Goal: Navigation & Orientation: Find specific page/section

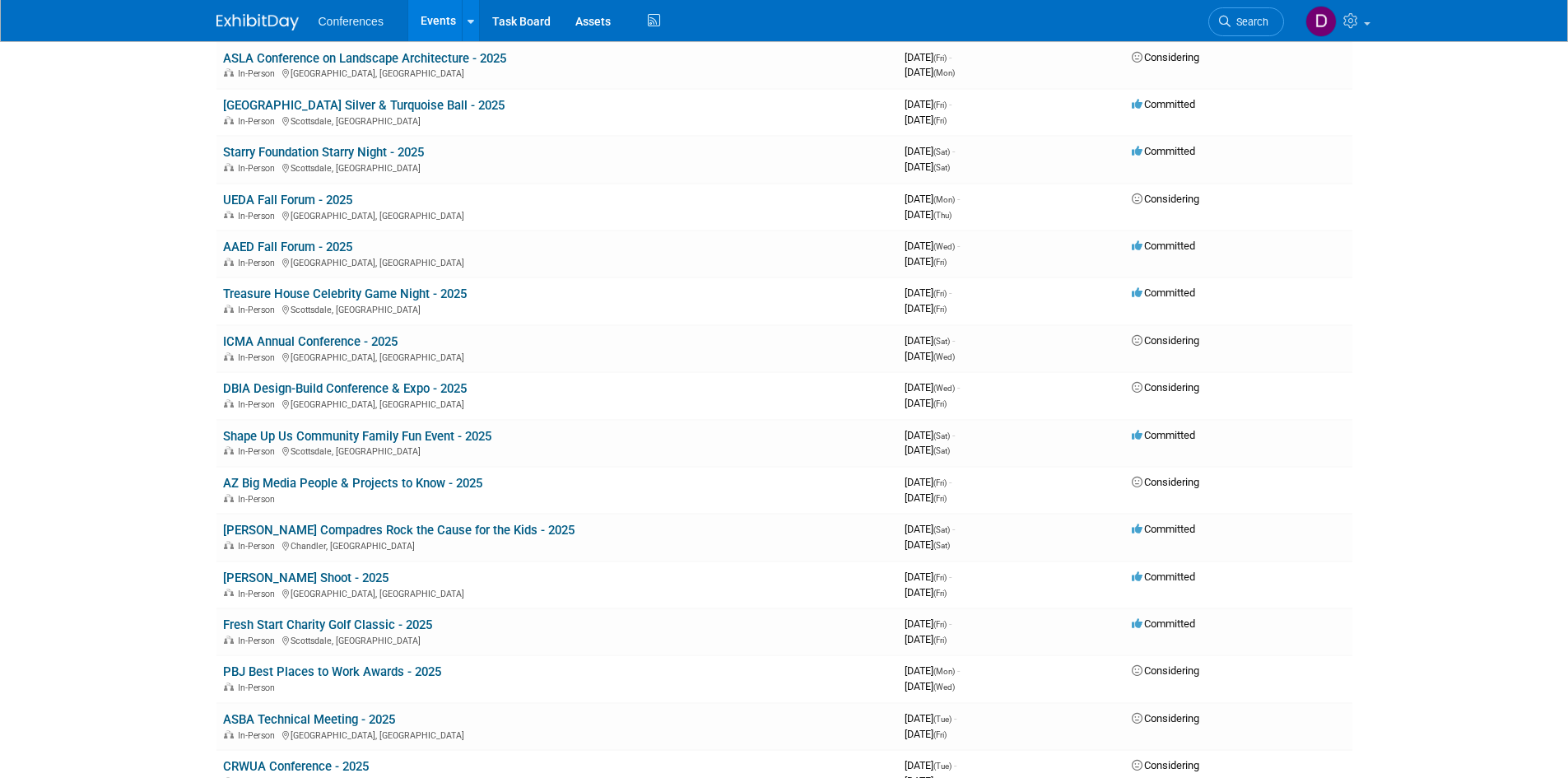
scroll to position [659, 0]
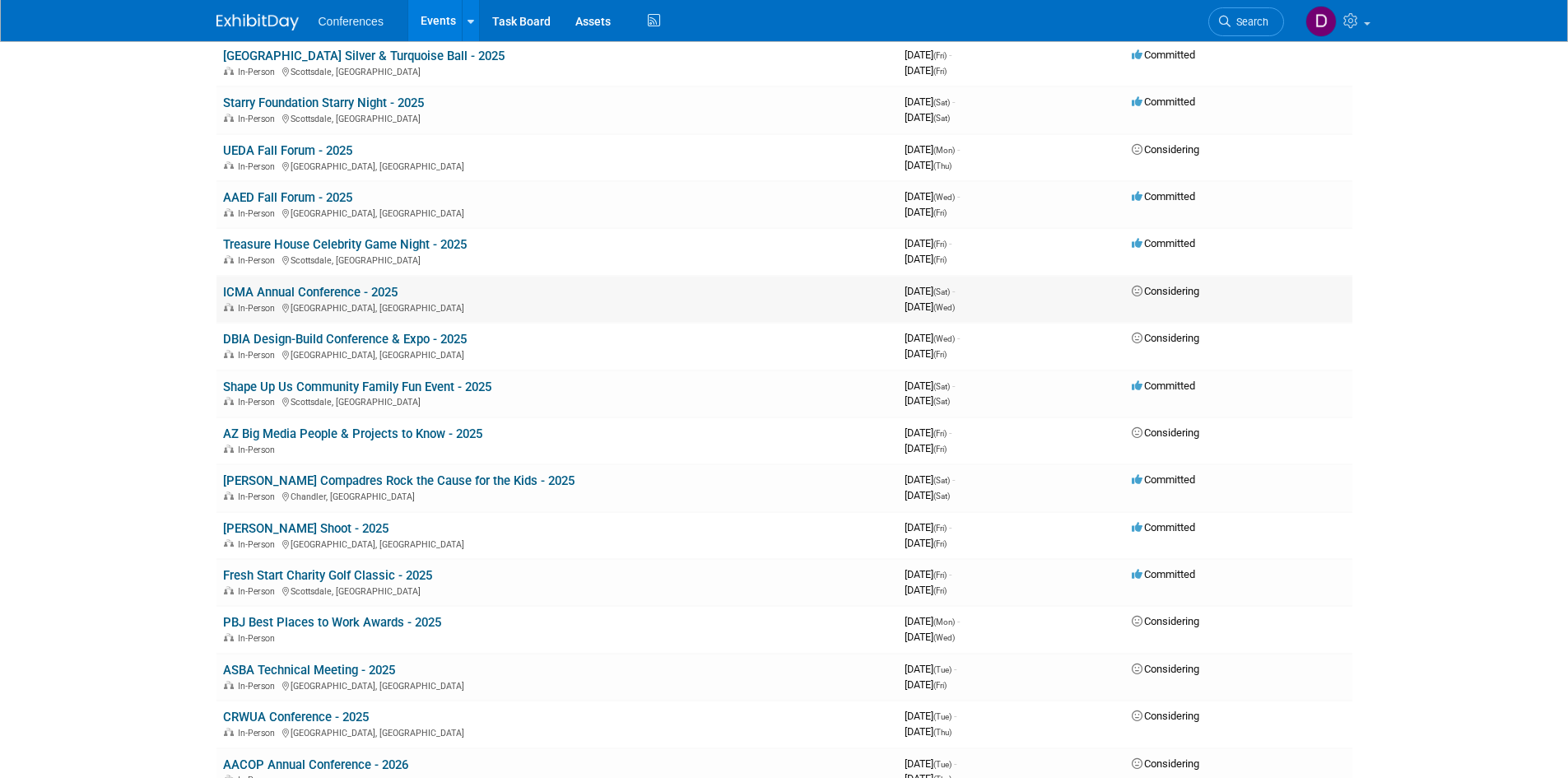
click at [319, 291] on link "ICMA Annual Conference - 2025" at bounding box center [311, 292] width 175 height 15
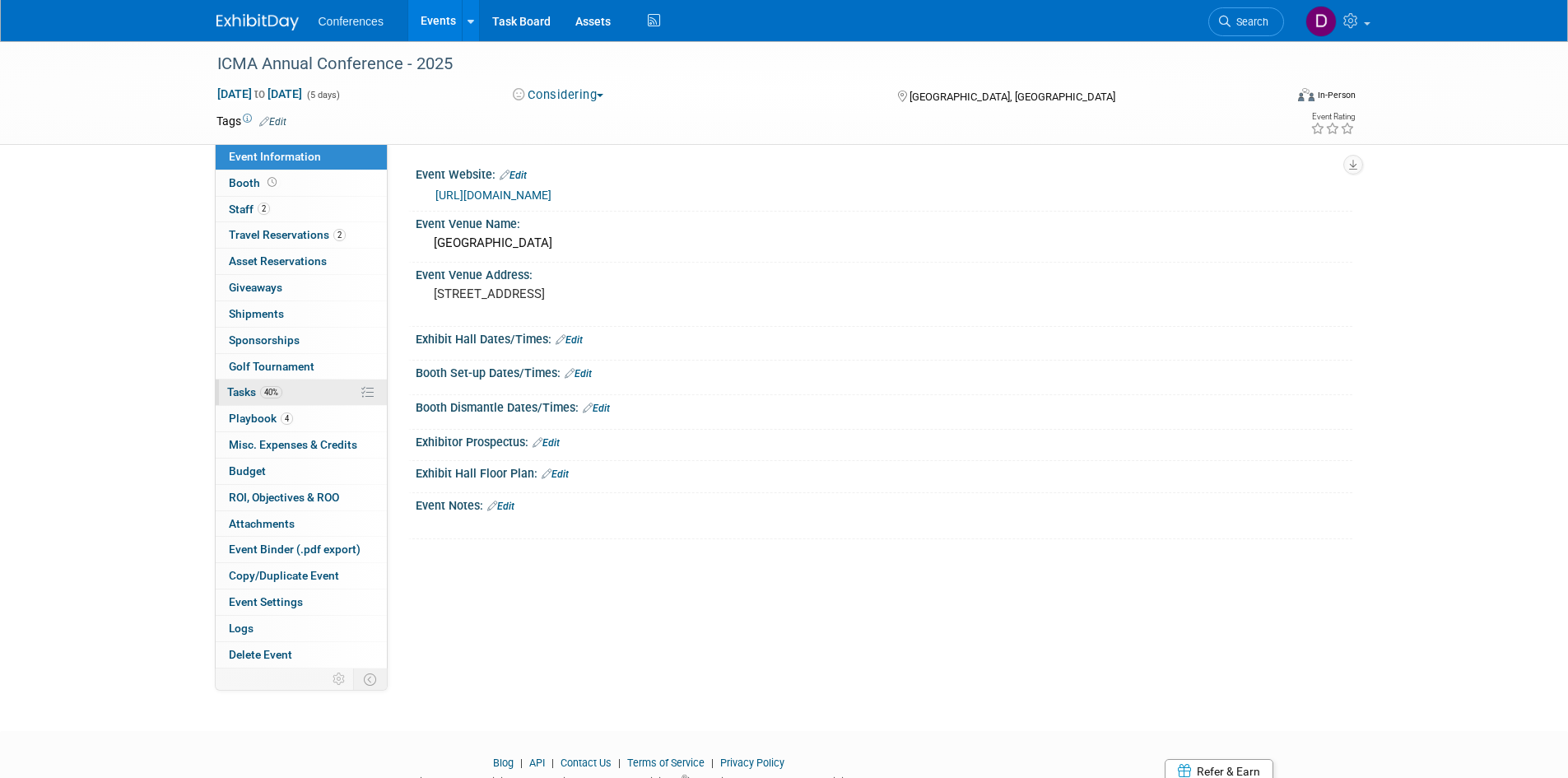
click at [248, 391] on span "Tasks 40%" at bounding box center [255, 391] width 56 height 13
